Goal: Information Seeking & Learning: Learn about a topic

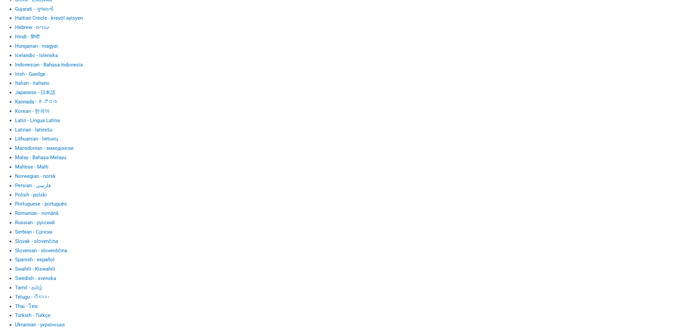
scroll to position [334, 0]
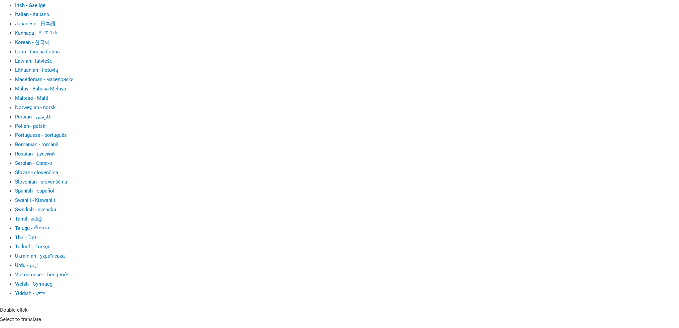
drag, startPoint x: 394, startPoint y: 155, endPoint x: 207, endPoint y: 154, distance: 187.2
drag, startPoint x: 372, startPoint y: 148, endPoint x: 360, endPoint y: 152, distance: 12.7
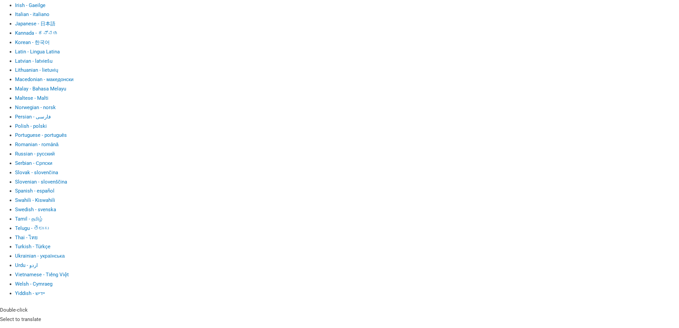
drag, startPoint x: 343, startPoint y: 153, endPoint x: 389, endPoint y: 154, distance: 46.1
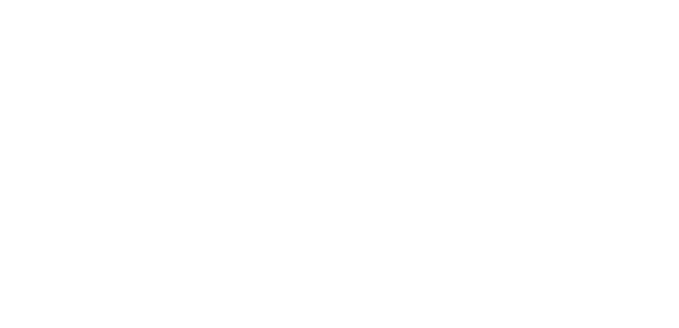
scroll to position [1372, 0]
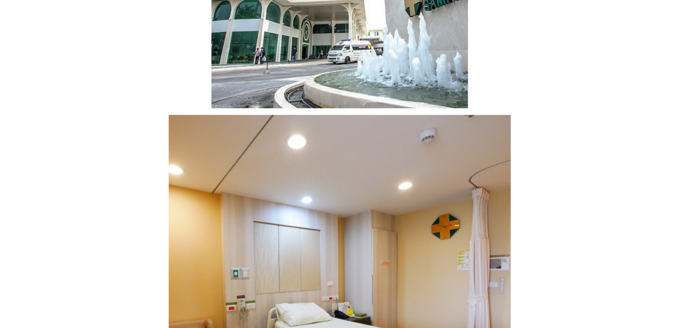
scroll to position [1372, 0]
